Goal: Information Seeking & Learning: Find specific fact

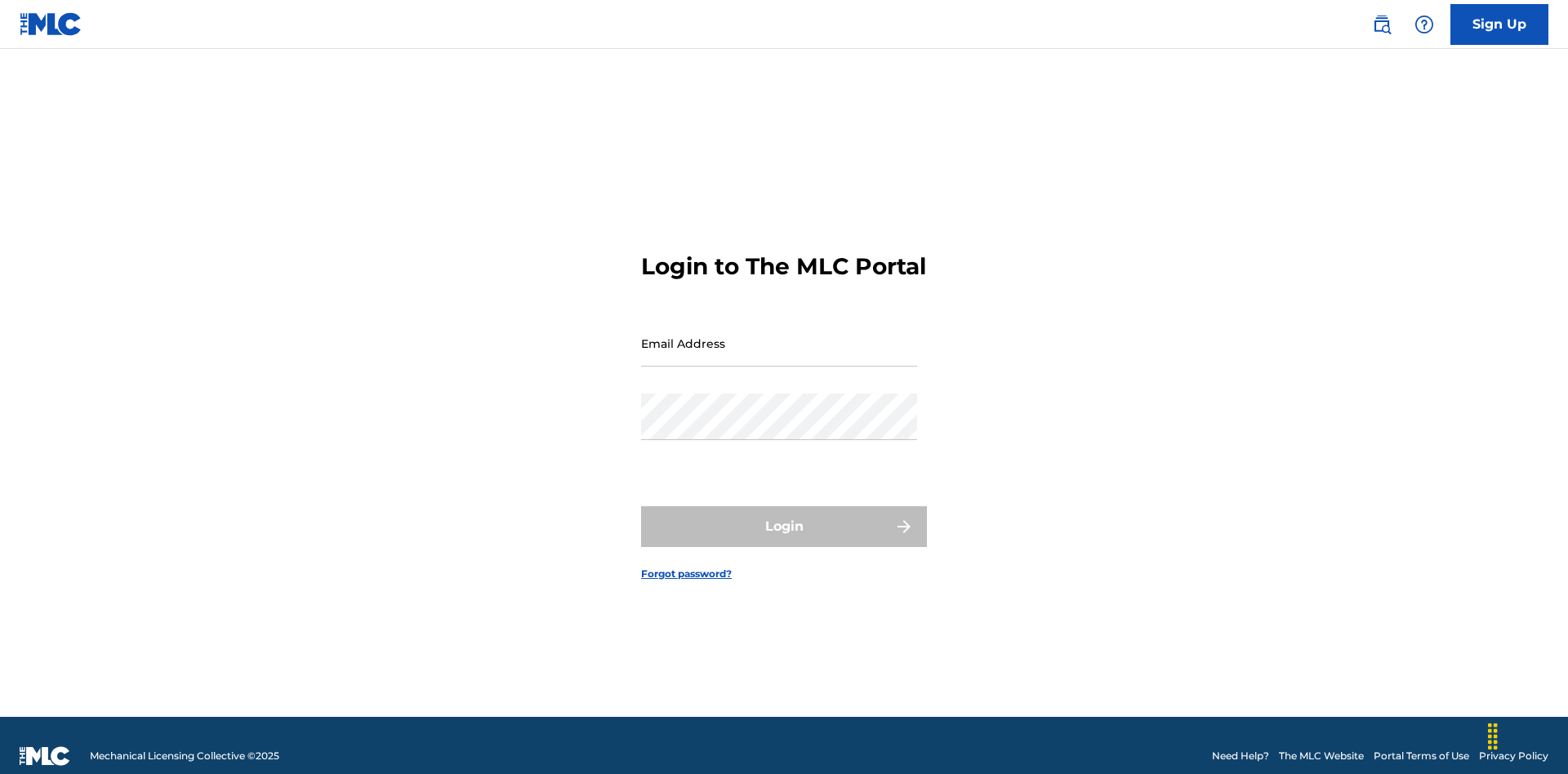
scroll to position [21, 0]
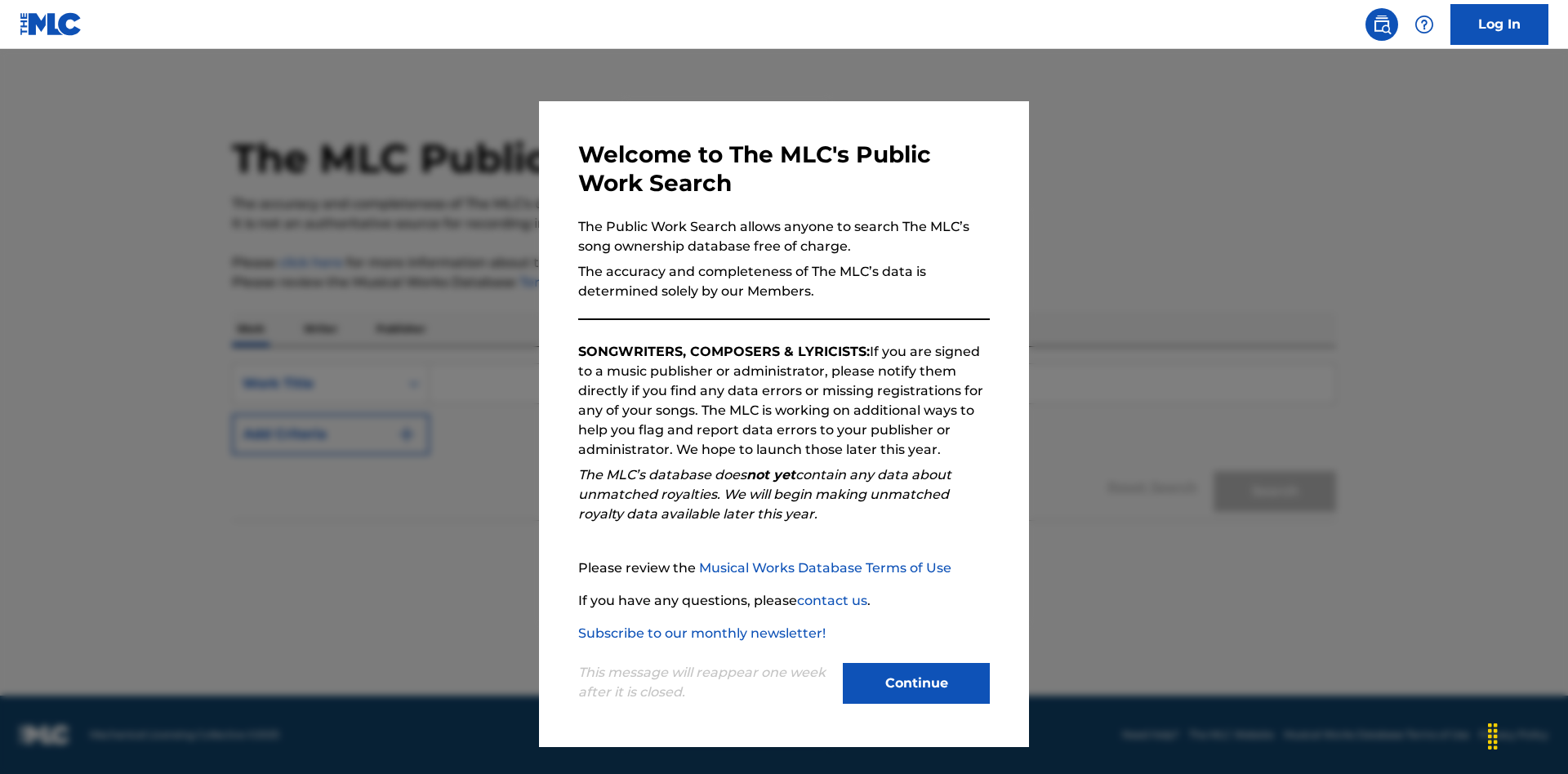
click at [917, 683] on button "Continue" at bounding box center [916, 683] width 147 height 41
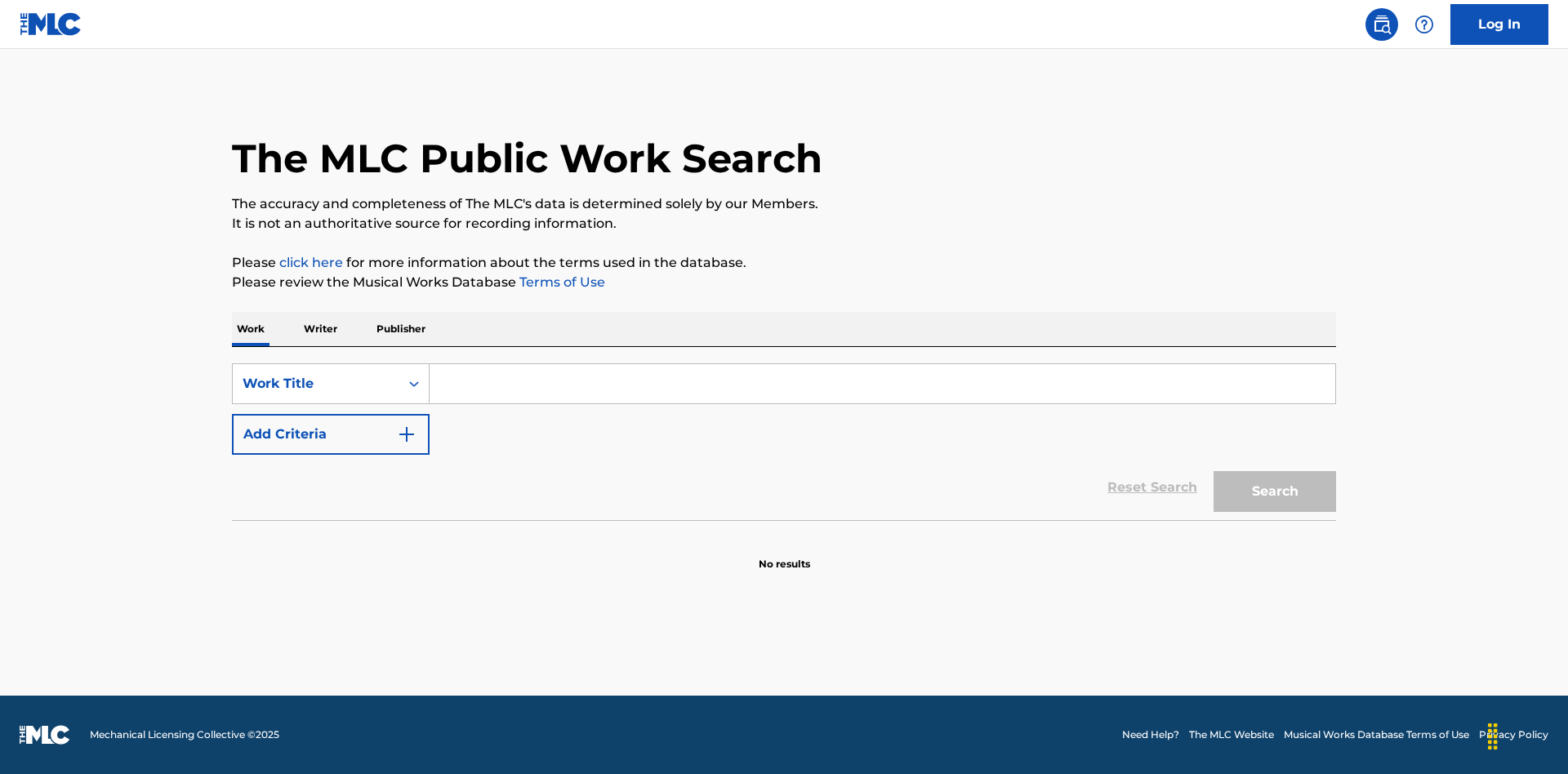
click at [400, 329] on p "Publisher" at bounding box center [401, 329] width 59 height 35
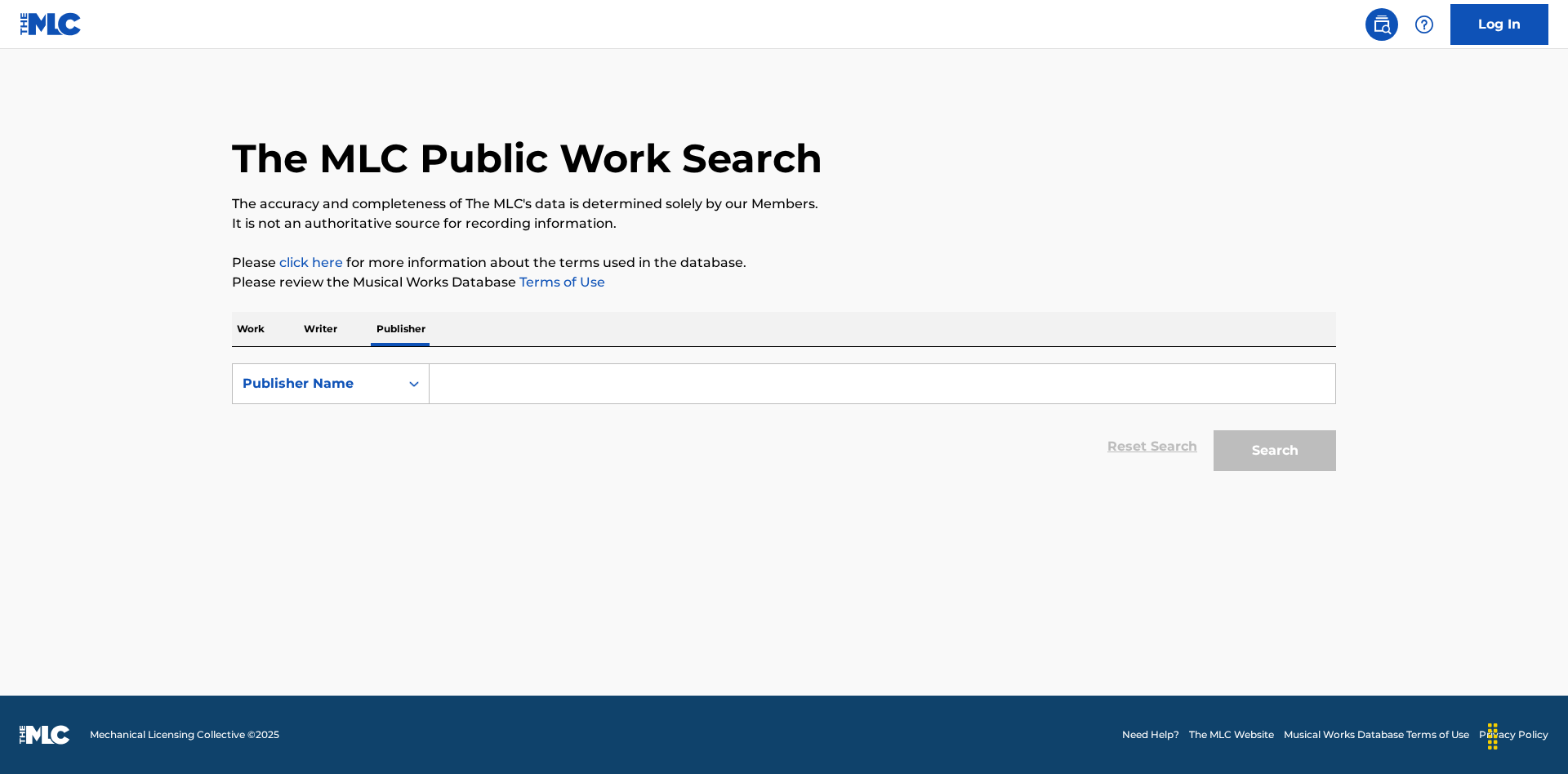
click at [882, 383] on input "Search Form" at bounding box center [883, 383] width 906 height 39
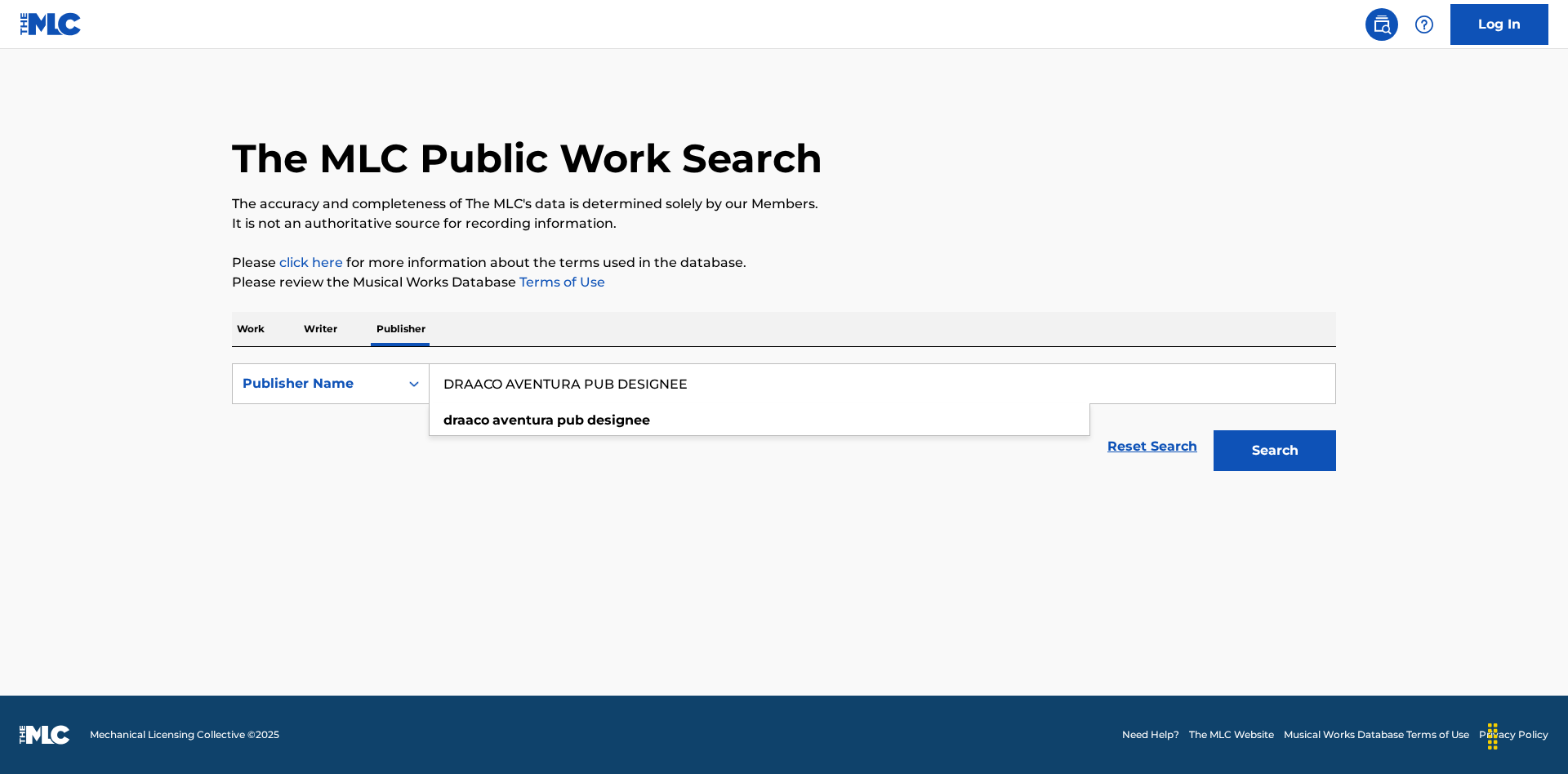
type input "DRAACO AVENTURA PUB DESIGNEE"
click at [1275, 451] on button "Search" at bounding box center [1275, 450] width 122 height 41
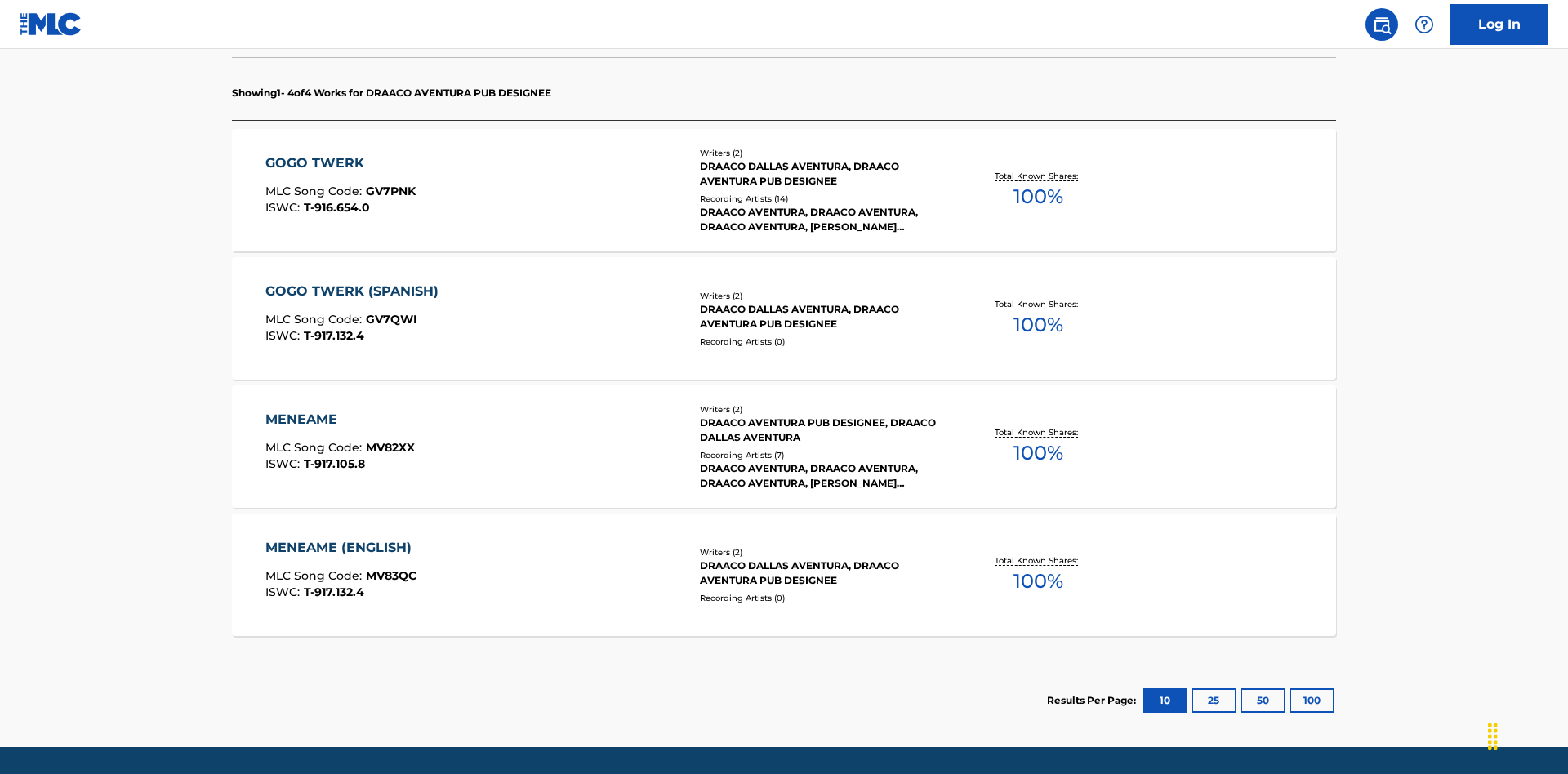
scroll to position [514, 0]
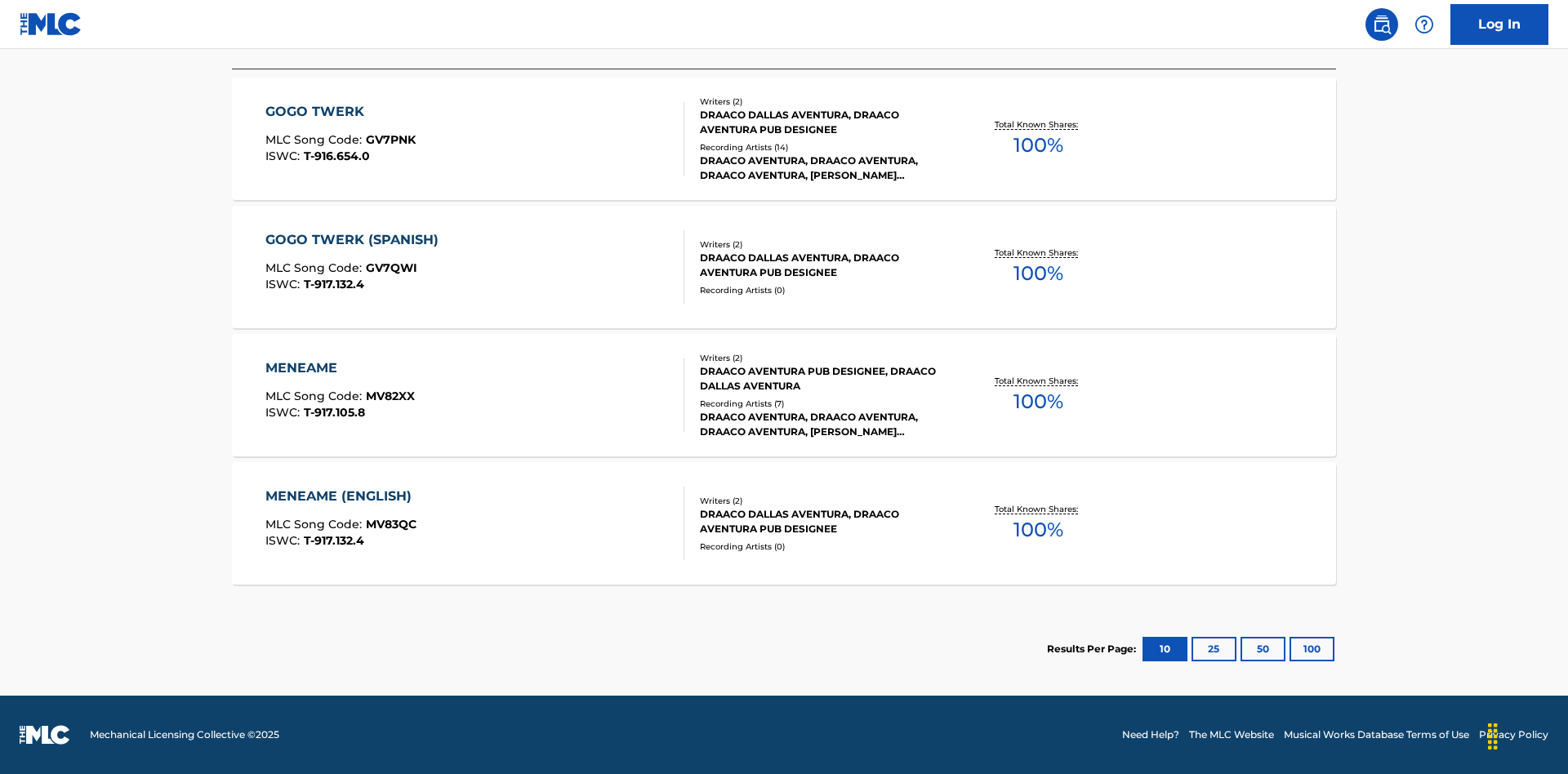
click at [1290, 649] on button "100" at bounding box center [1312, 648] width 45 height 25
click at [339, 368] on div "MENEAME" at bounding box center [340, 369] width 149 height 20
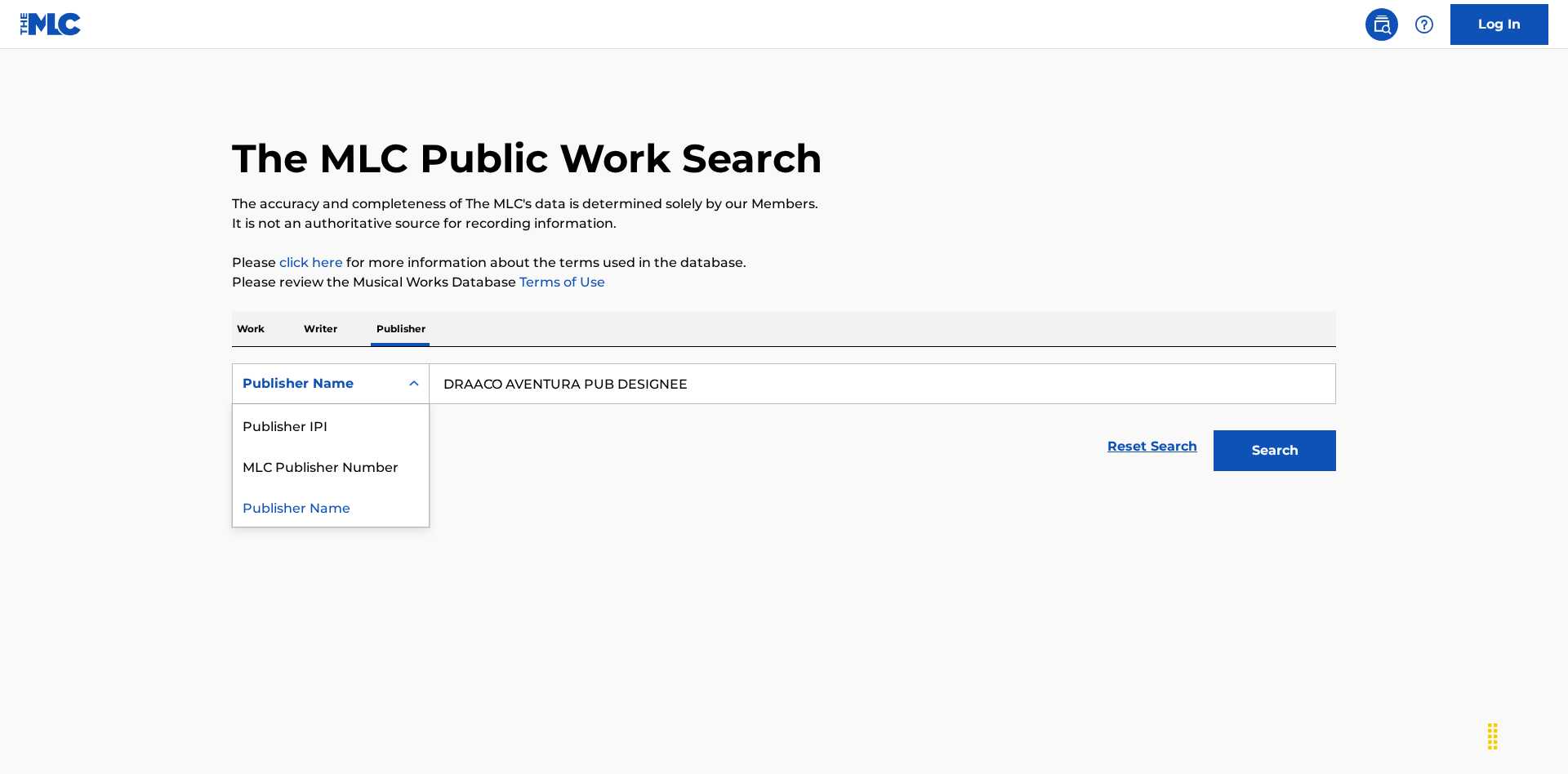
scroll to position [270, 0]
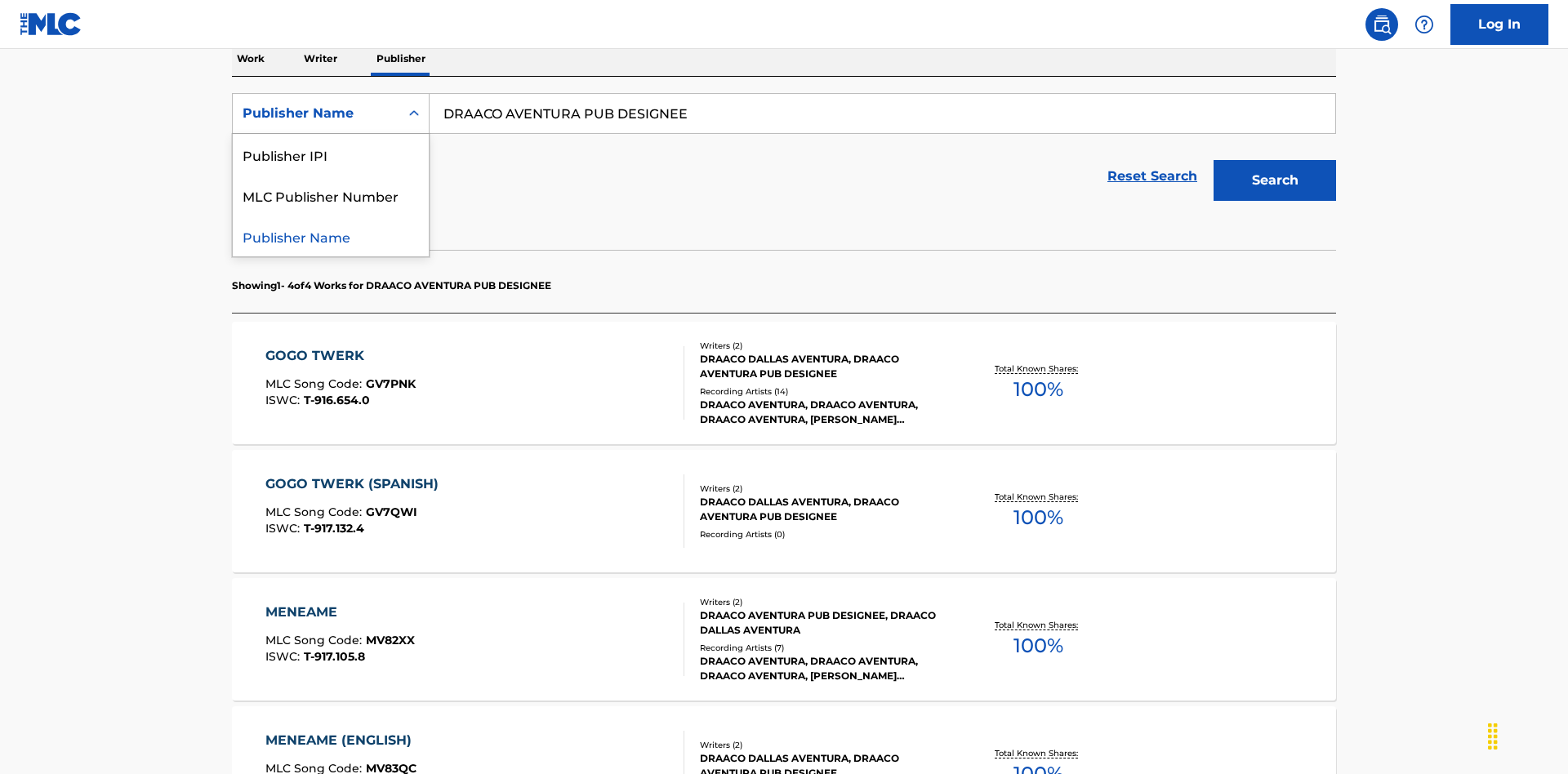
click at [331, 154] on div "Publisher IPI" at bounding box center [331, 154] width 196 height 41
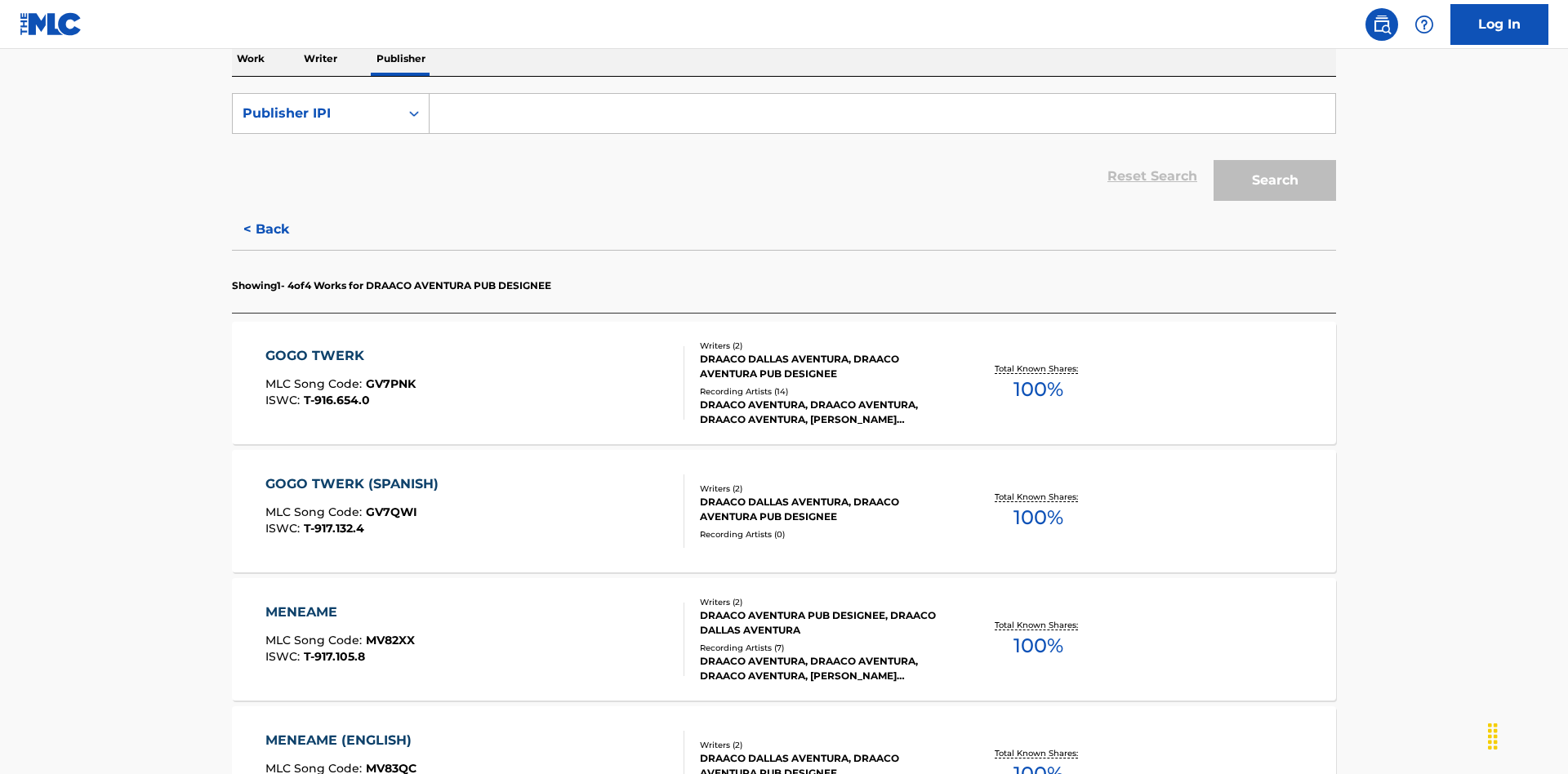
click at [882, 117] on input "Search Form" at bounding box center [883, 113] width 906 height 39
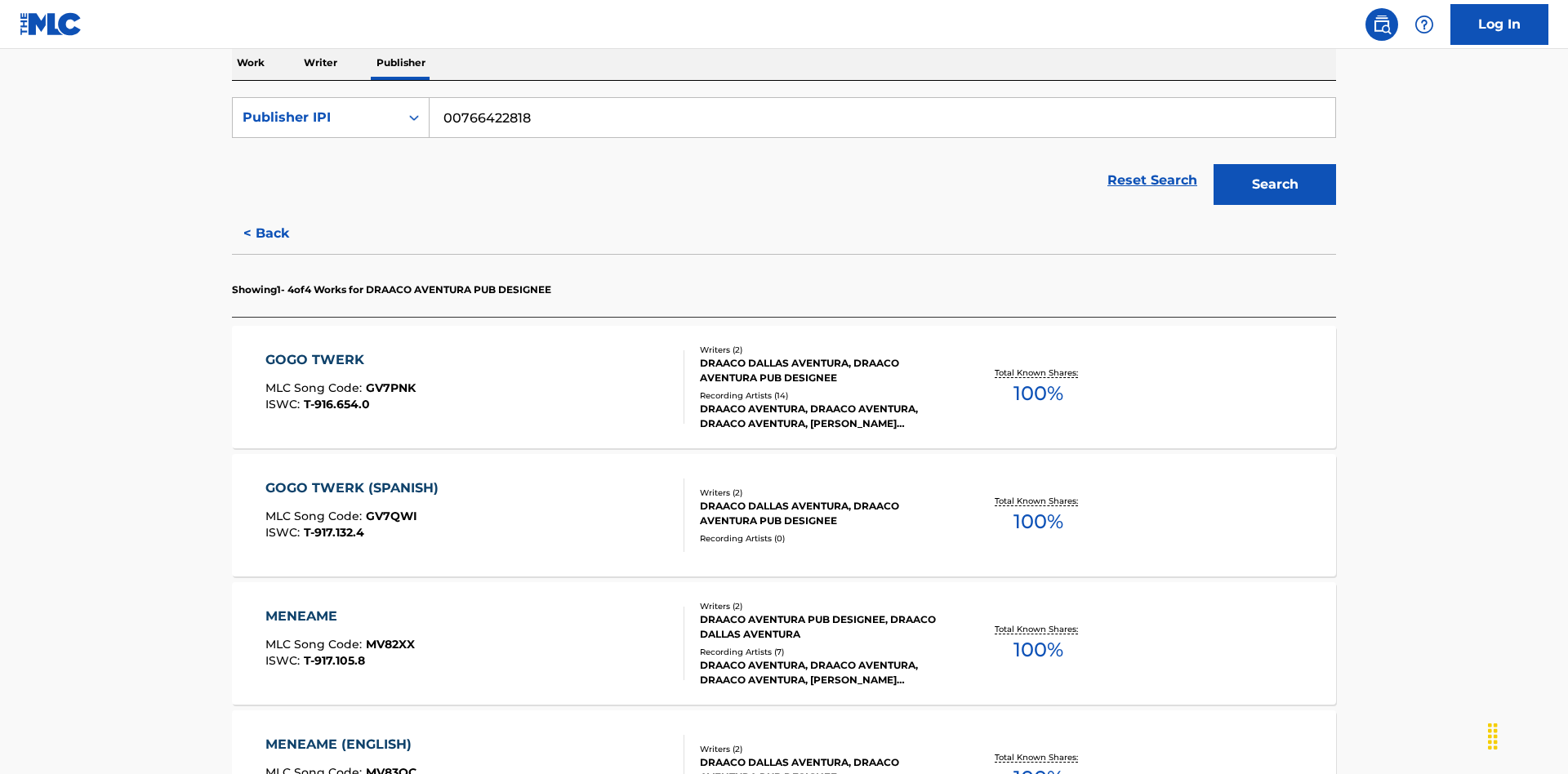
type input "00766422818"
click at [1275, 164] on button "Search" at bounding box center [1275, 184] width 122 height 41
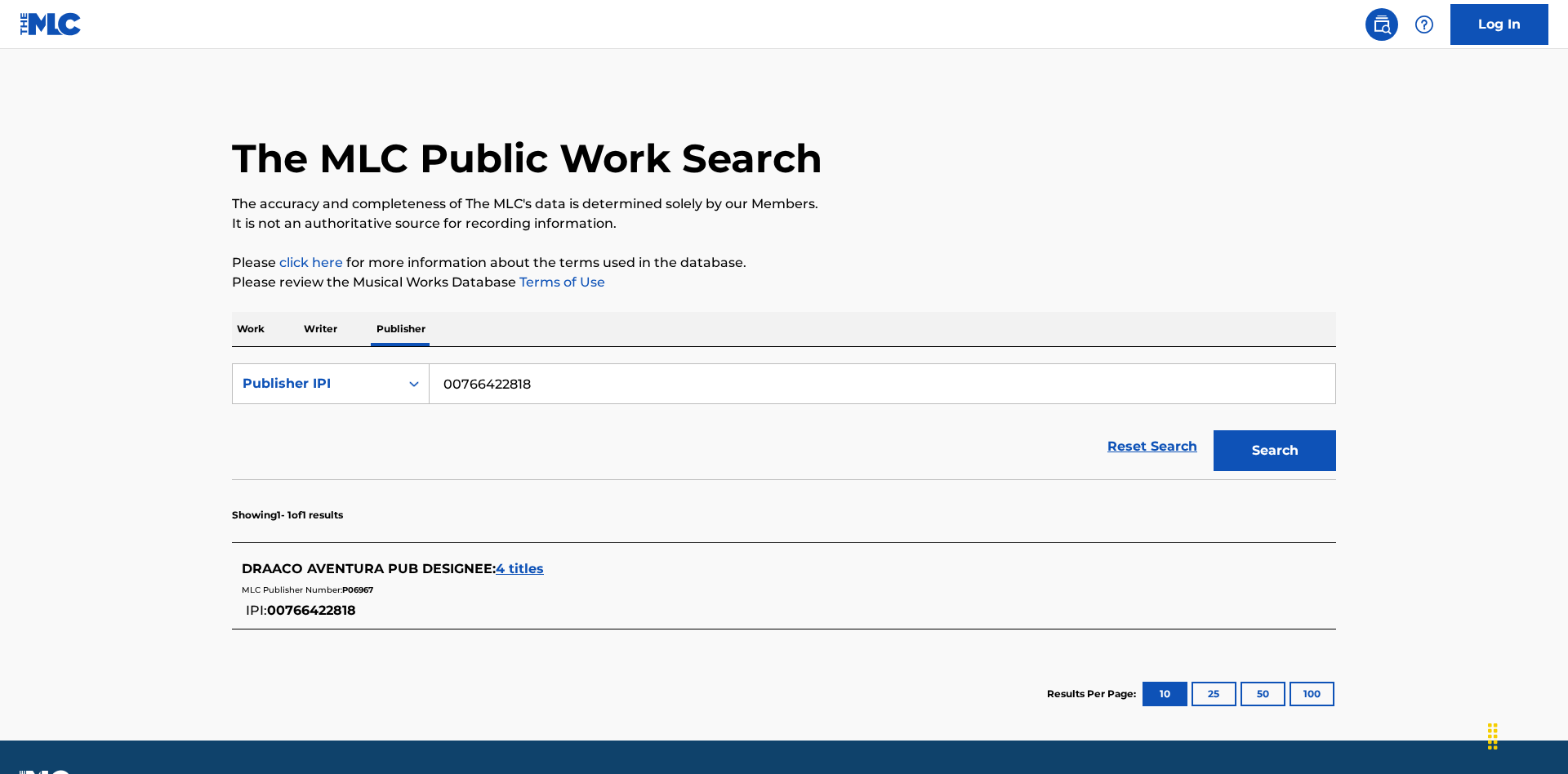
click at [520, 561] on span "4 titles" at bounding box center [519, 568] width 48 height 15
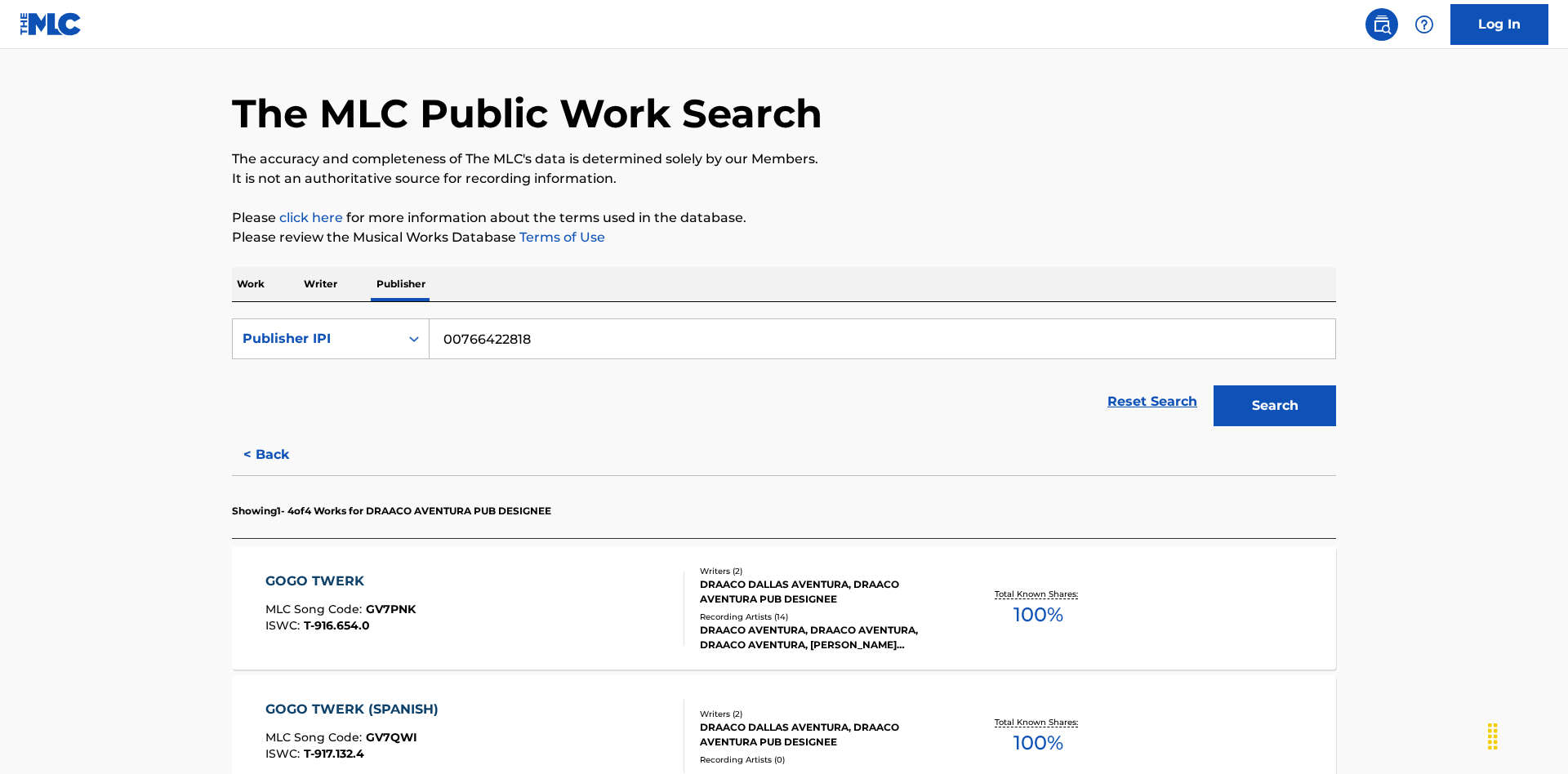
scroll to position [514, 0]
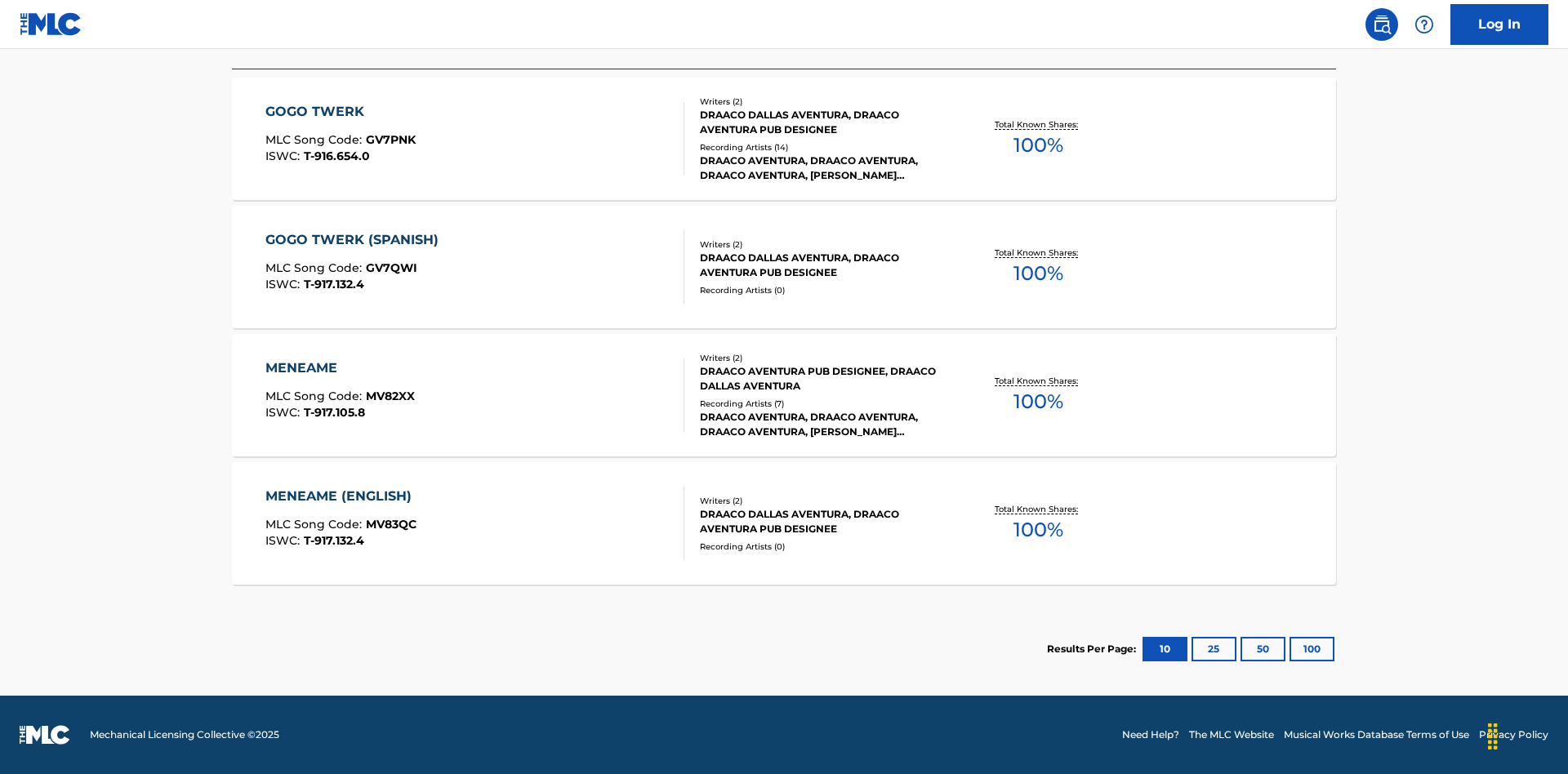
click at [339, 368] on div "MENEAME" at bounding box center [340, 369] width 149 height 20
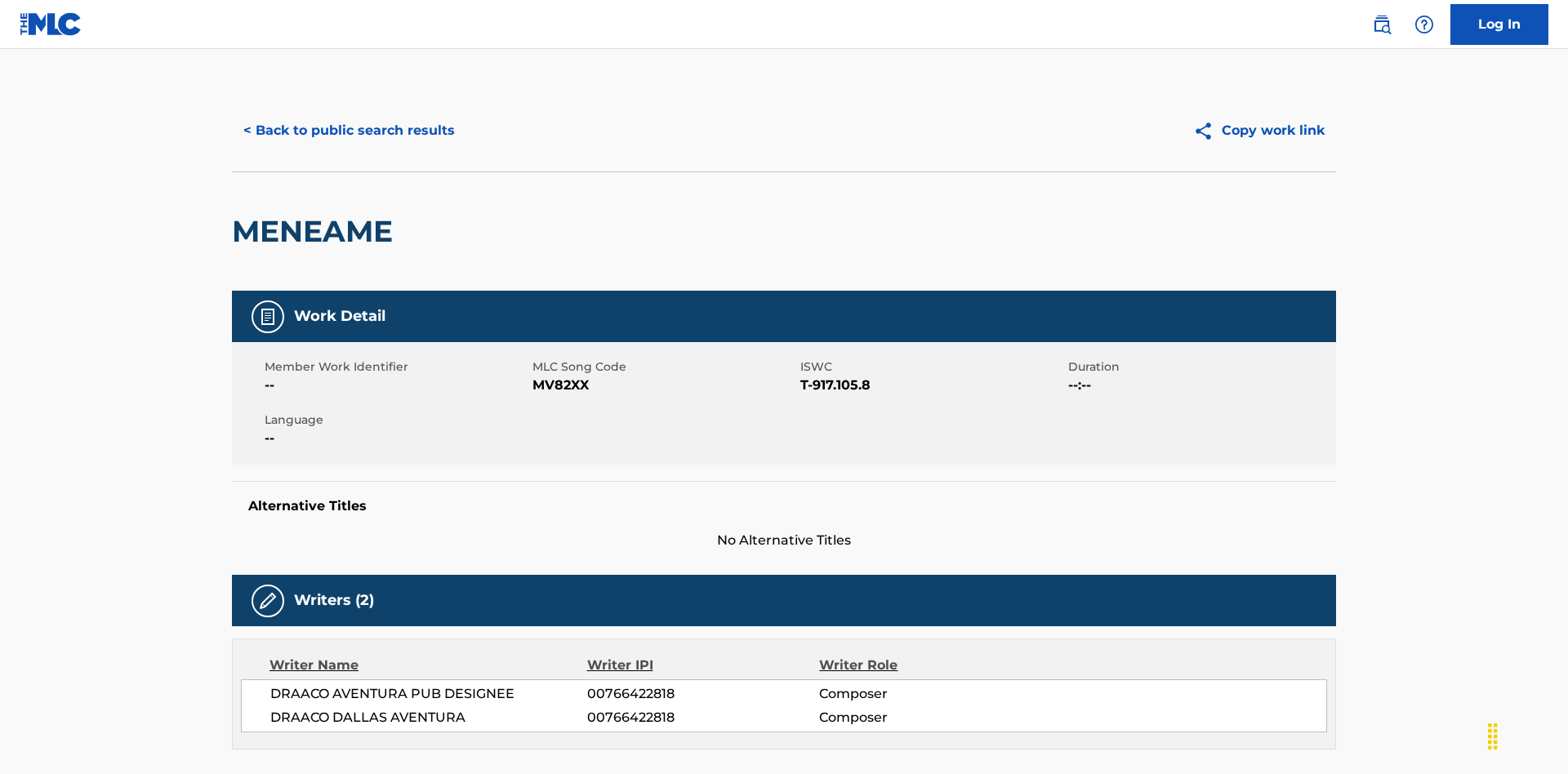
scroll to position [278, 0]
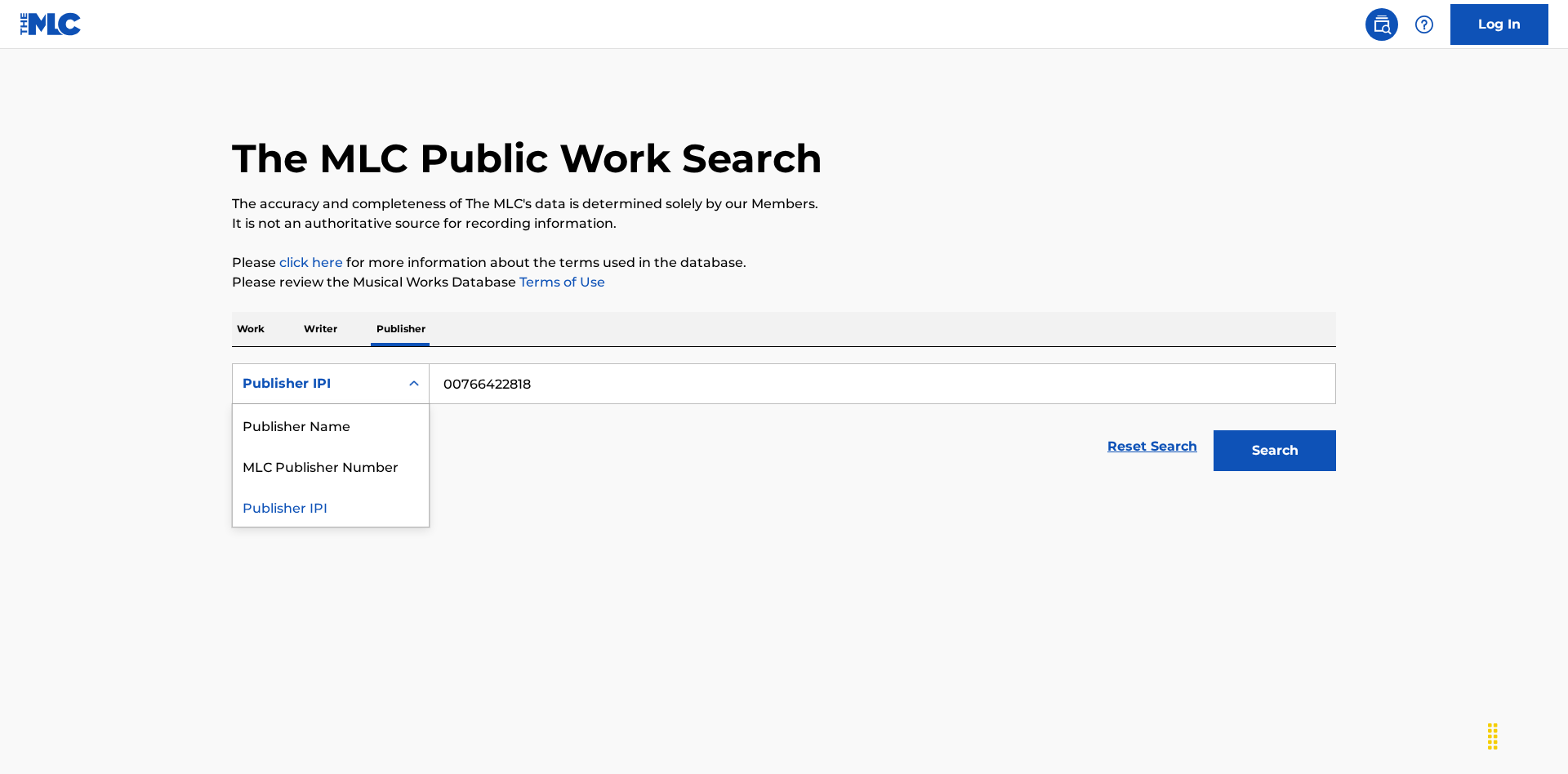
scroll to position [270, 0]
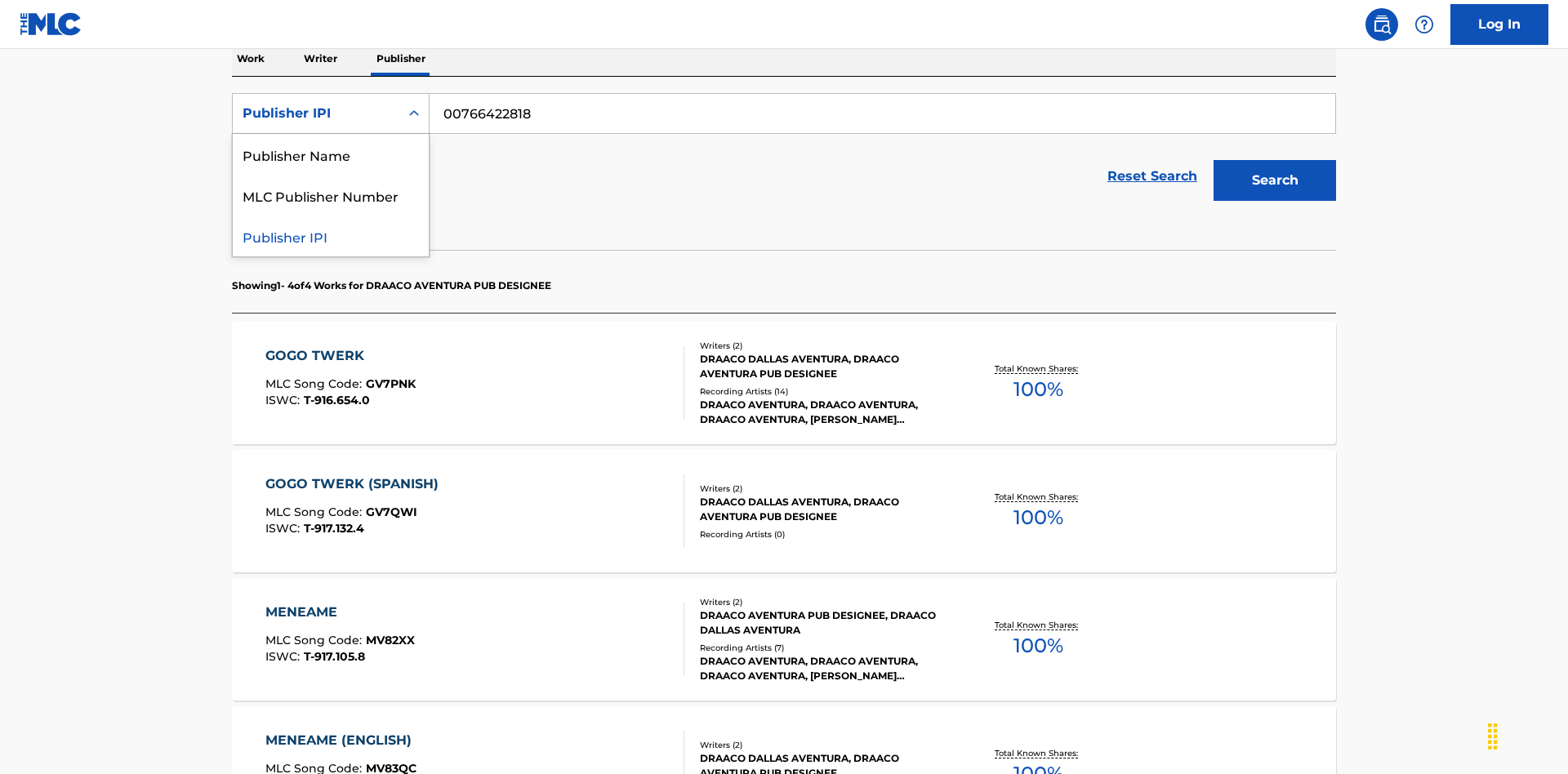
click at [331, 195] on div "MLC Publisher Number" at bounding box center [331, 195] width 196 height 41
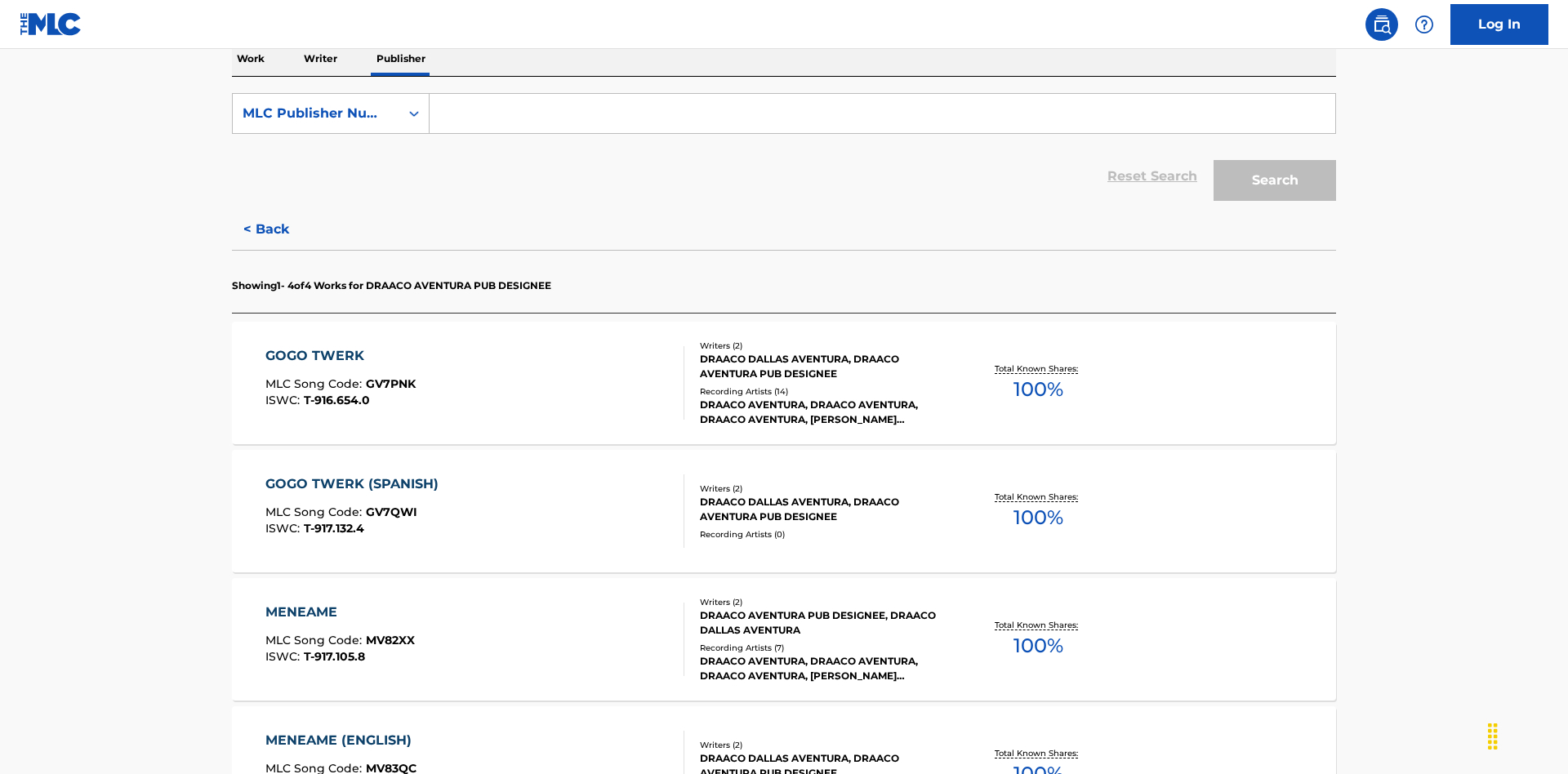
click at [882, 117] on input "Search Form" at bounding box center [883, 113] width 906 height 39
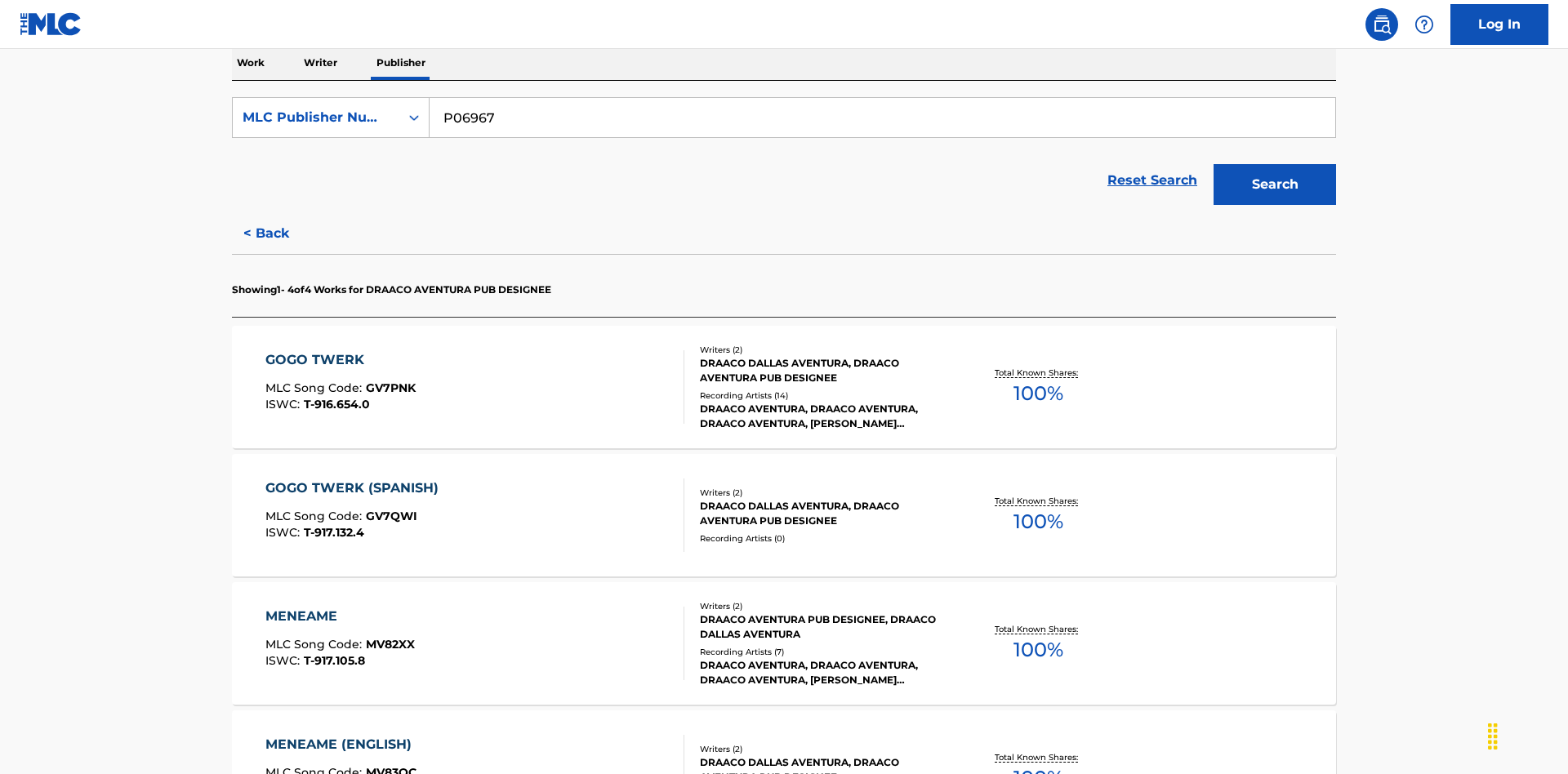
type input "P06967"
click at [1275, 164] on button "Search" at bounding box center [1275, 184] width 122 height 41
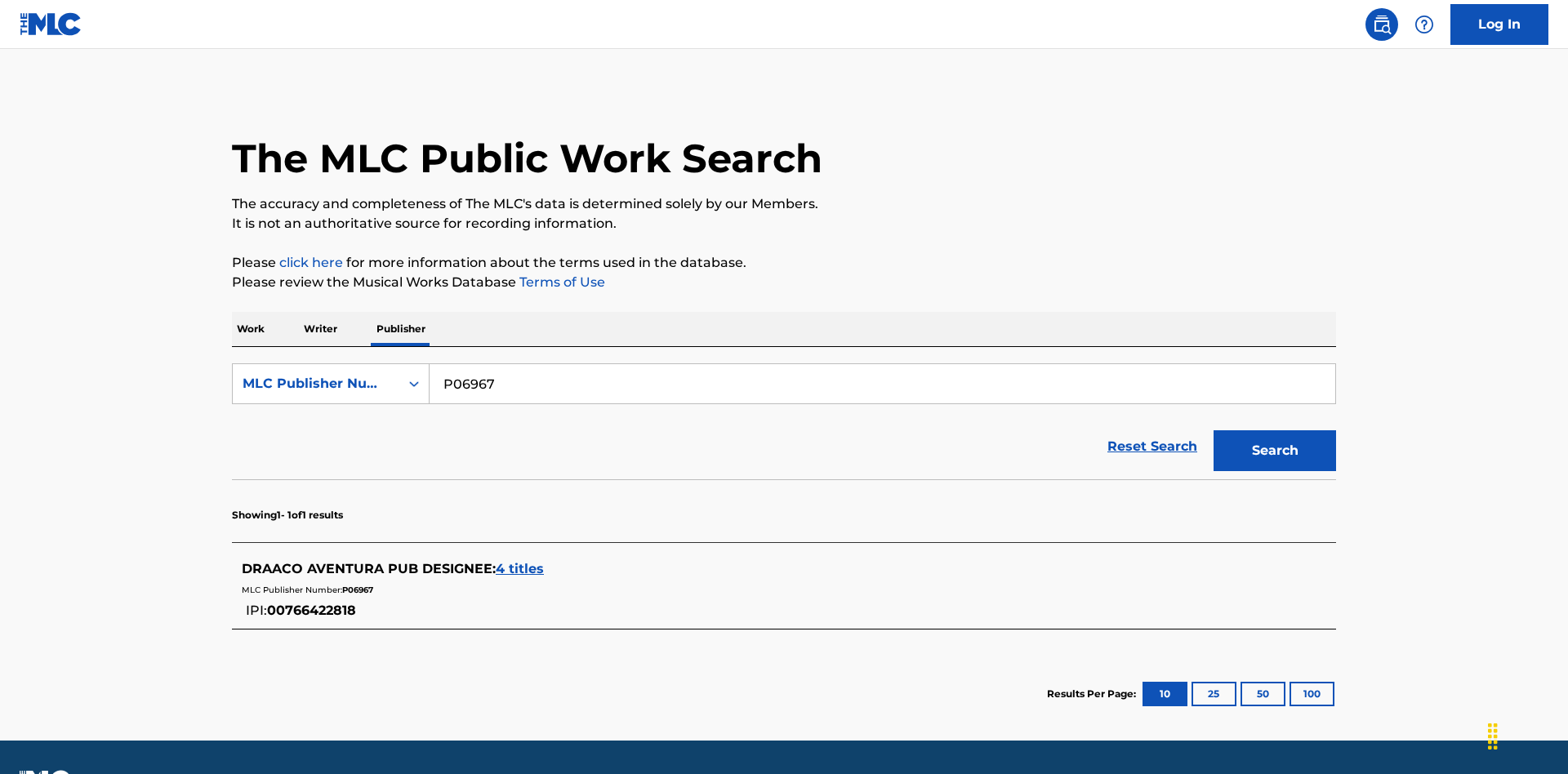
click at [520, 561] on span "4 titles" at bounding box center [519, 568] width 48 height 15
